Goal: Task Accomplishment & Management: Use online tool/utility

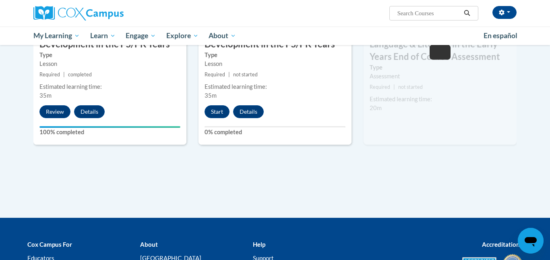
scroll to position [747, 0]
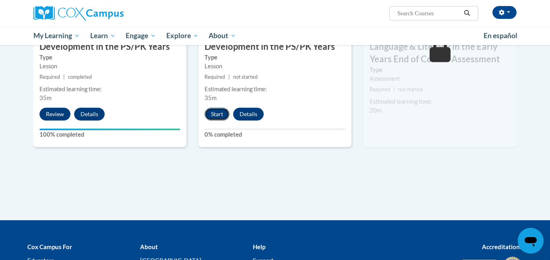
click at [213, 117] on button "Start" at bounding box center [216, 114] width 25 height 13
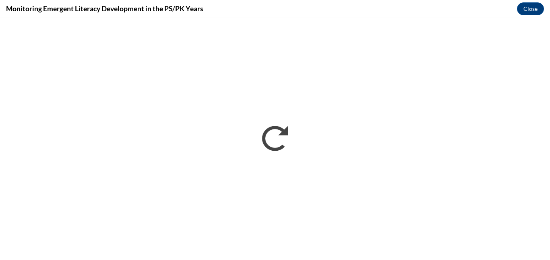
scroll to position [0, 0]
